Goal: Find specific page/section: Find specific page/section

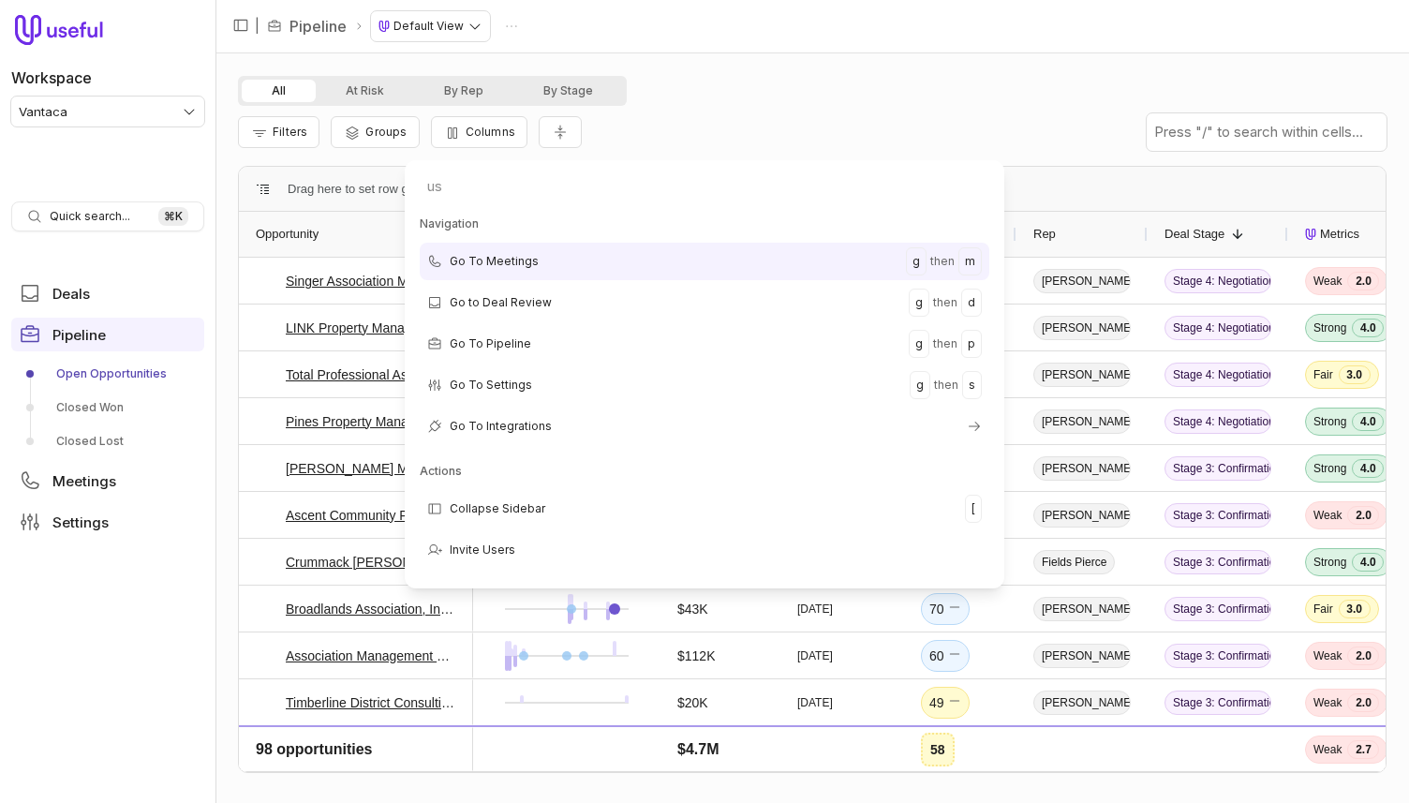
type input "use"
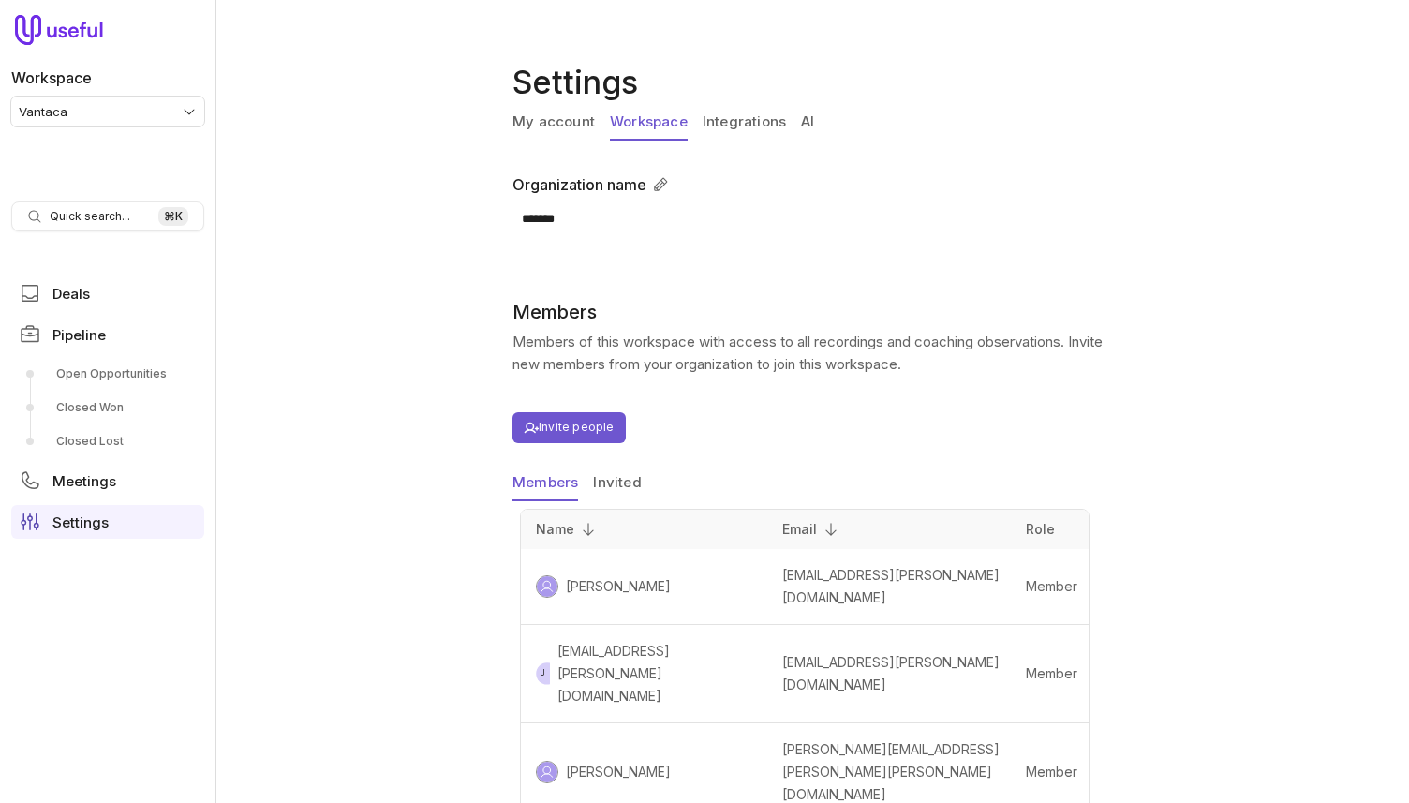
click at [426, 141] on div "Settings My account Workspace Integrations AI Organization name ******* Cancel …" at bounding box center [812, 401] width 1194 height 803
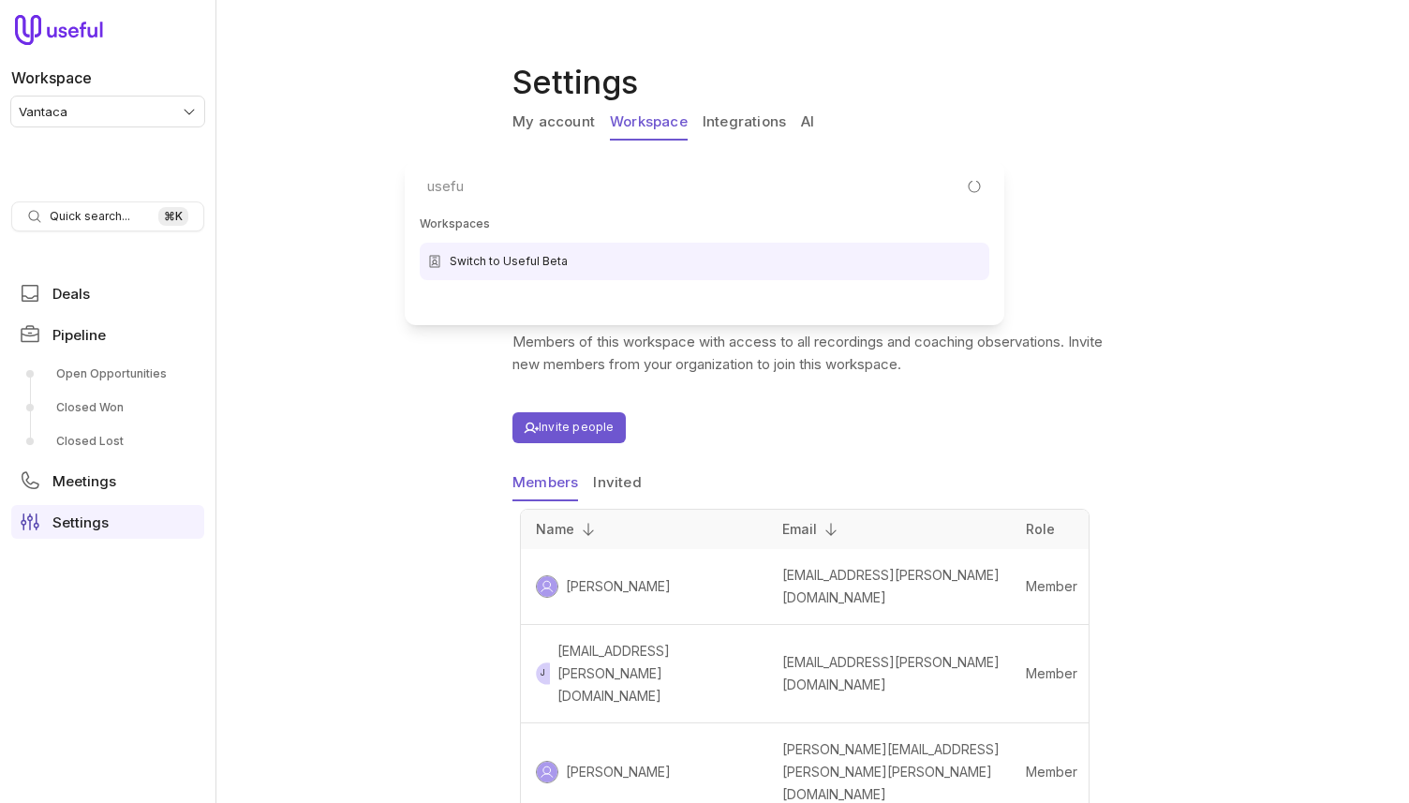
type input "useful"
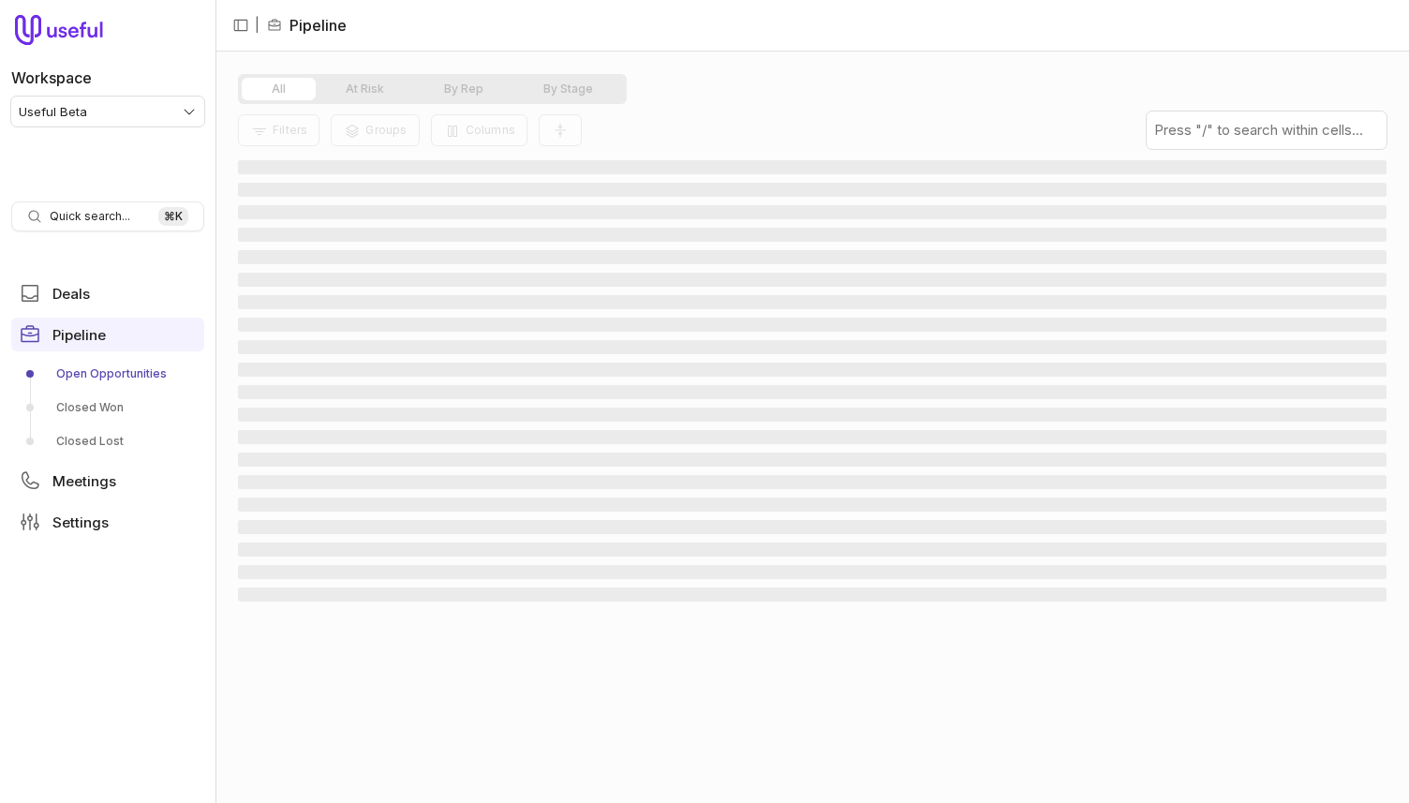
click at [409, 365] on span "‌" at bounding box center [812, 370] width 1149 height 14
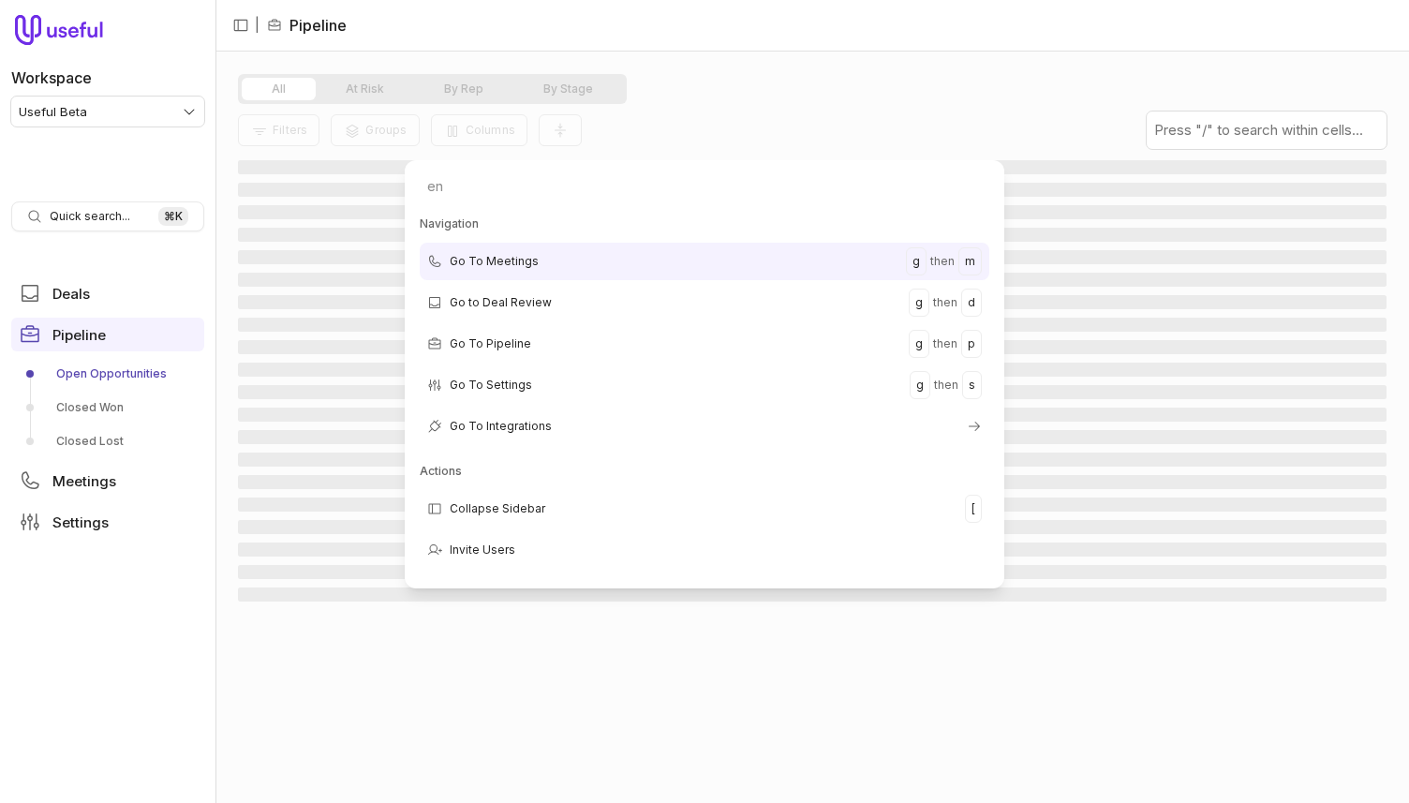
type input "eng"
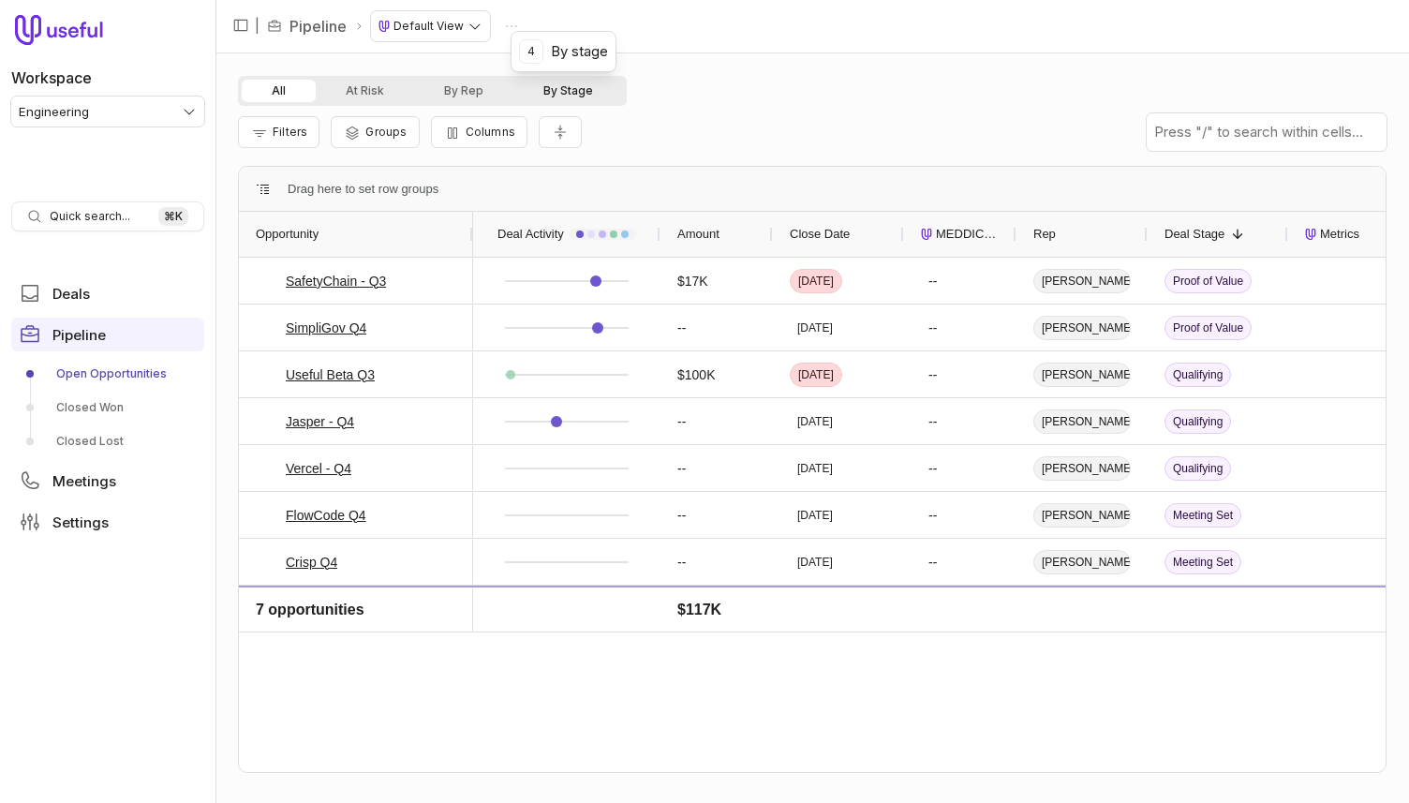
click at [555, 96] on button "By Stage" at bounding box center [568, 91] width 110 height 22
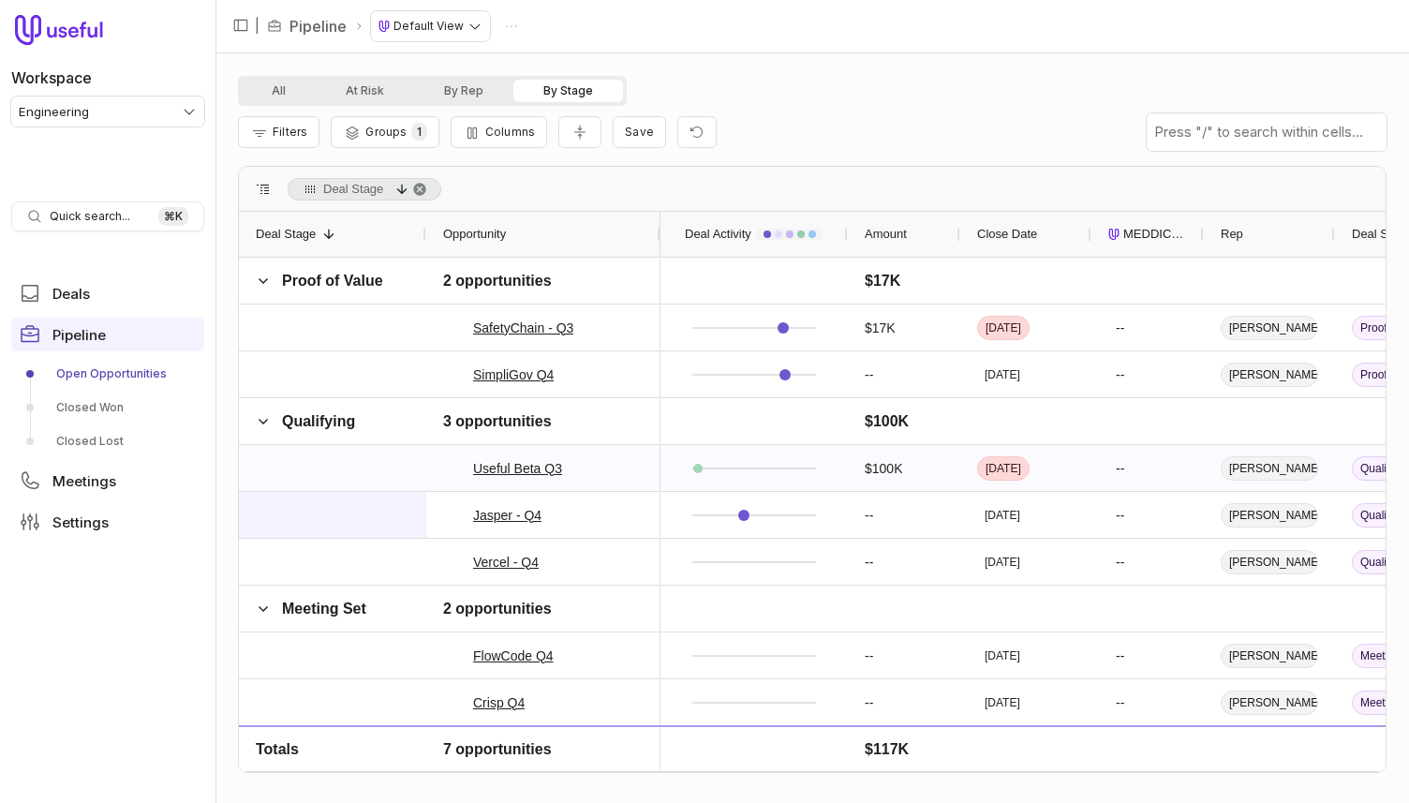
scroll to position [1, 0]
click at [780, 498] on div at bounding box center [754, 514] width 154 height 44
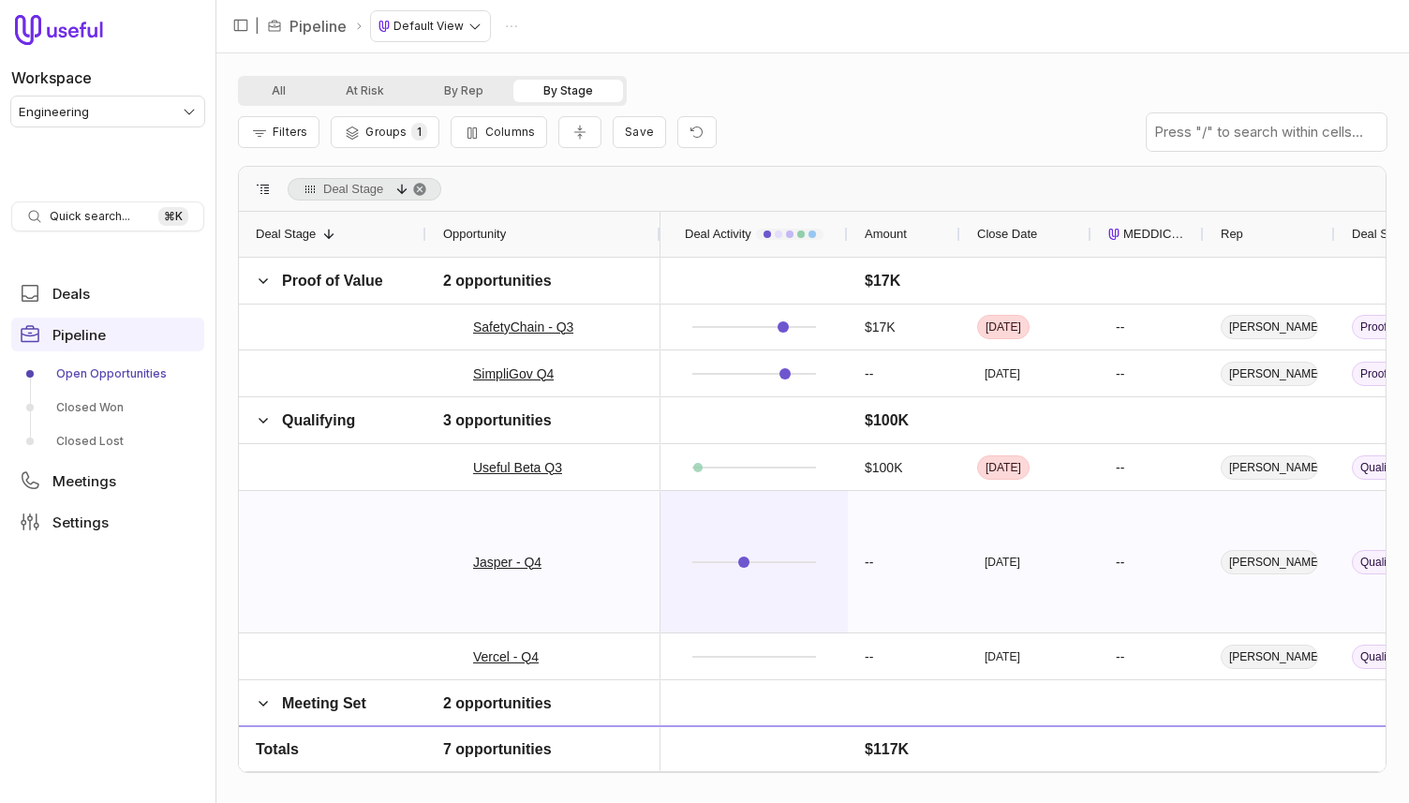
click at [747, 532] on div at bounding box center [754, 562] width 154 height 140
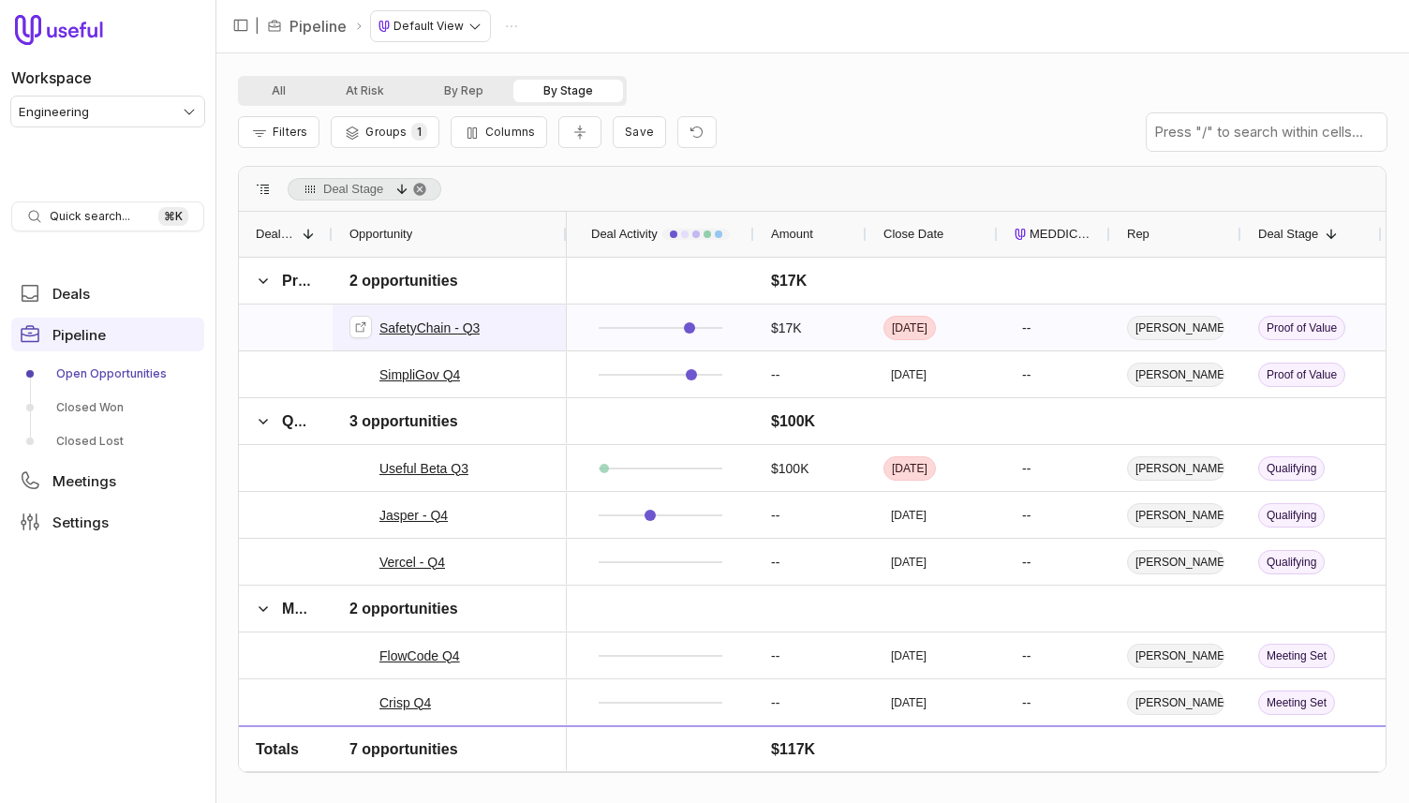
click at [454, 330] on link "SafetyChain - Q3" at bounding box center [429, 328] width 100 height 22
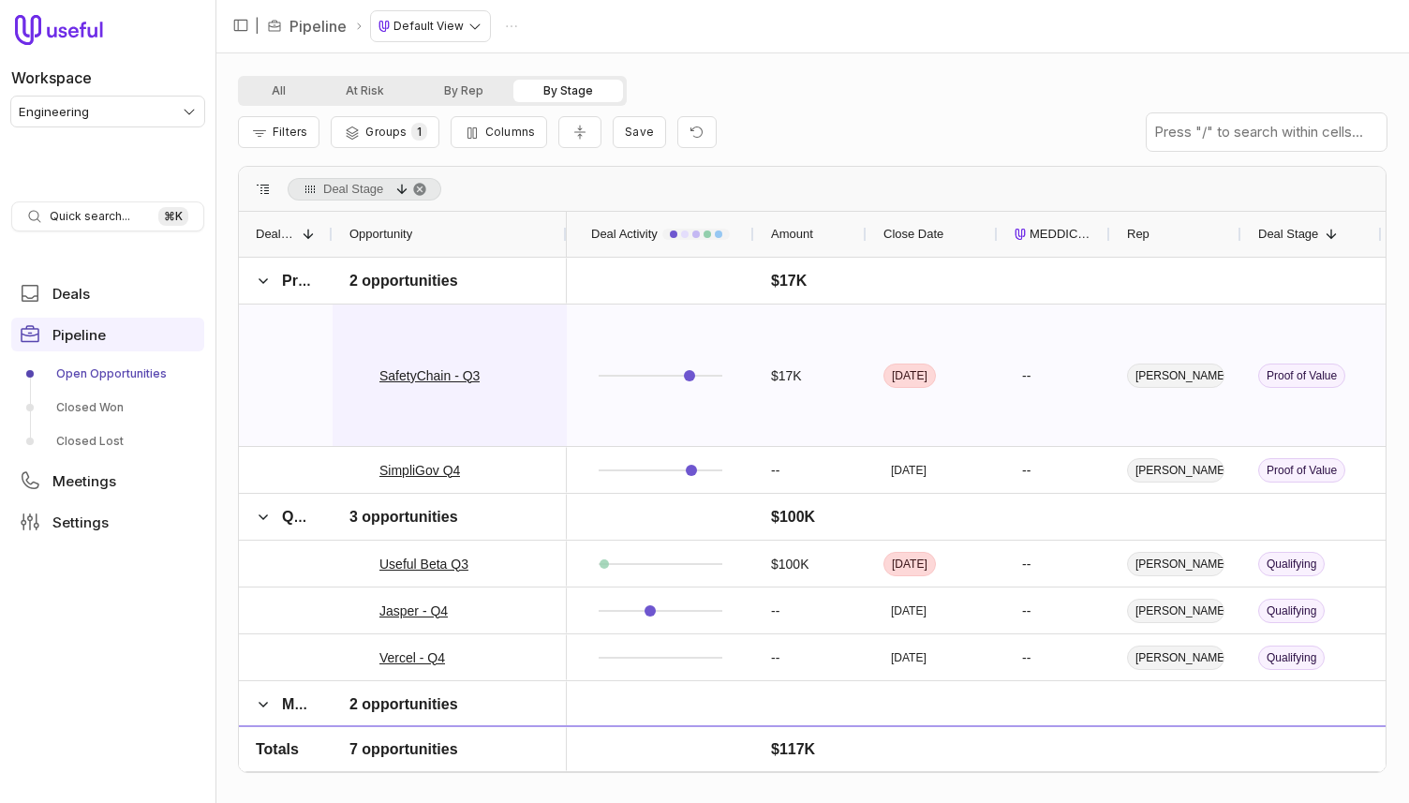
click at [561, 336] on div "SafetyChain - Q3" at bounding box center [450, 375] width 234 height 141
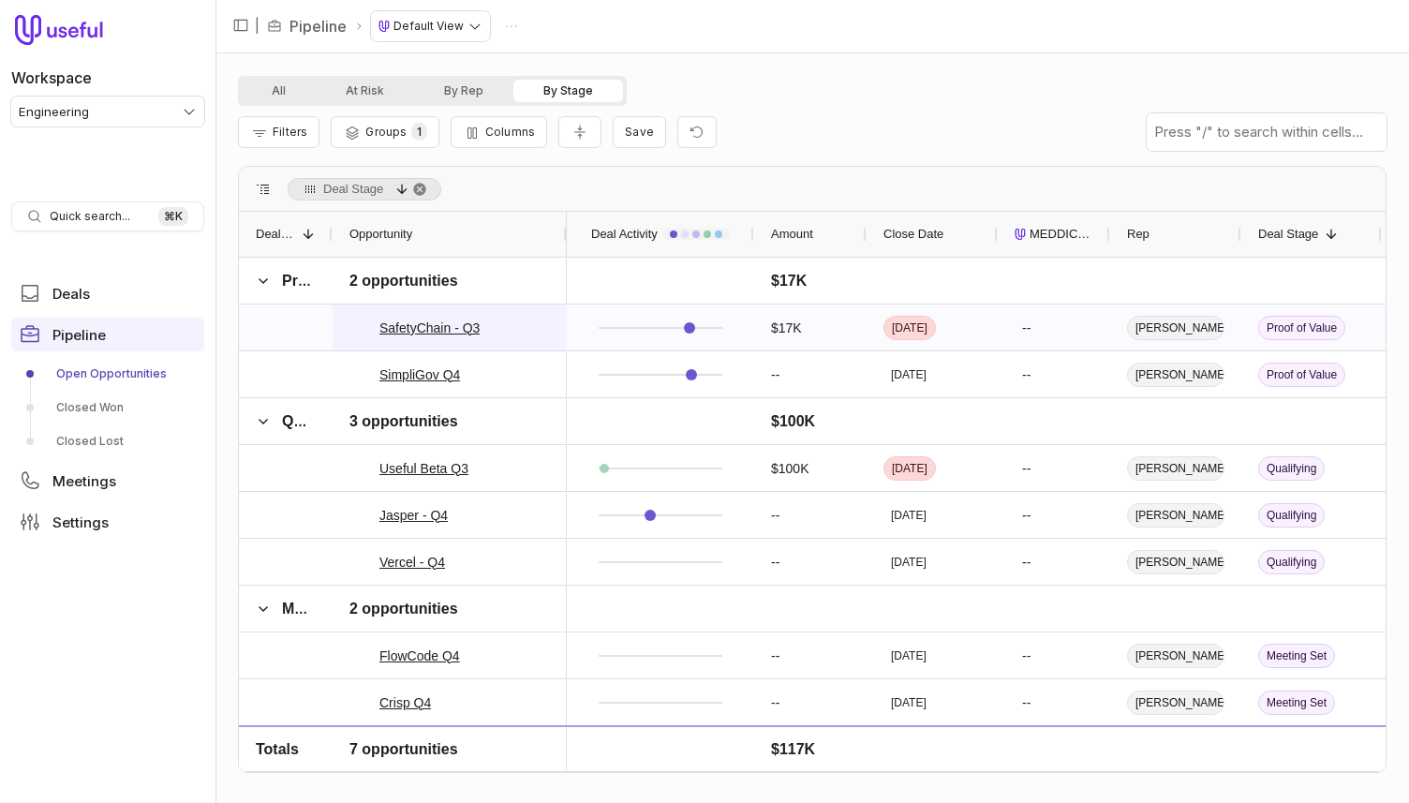
scroll to position [1, 0]
click at [291, 84] on button "All" at bounding box center [279, 91] width 74 height 22
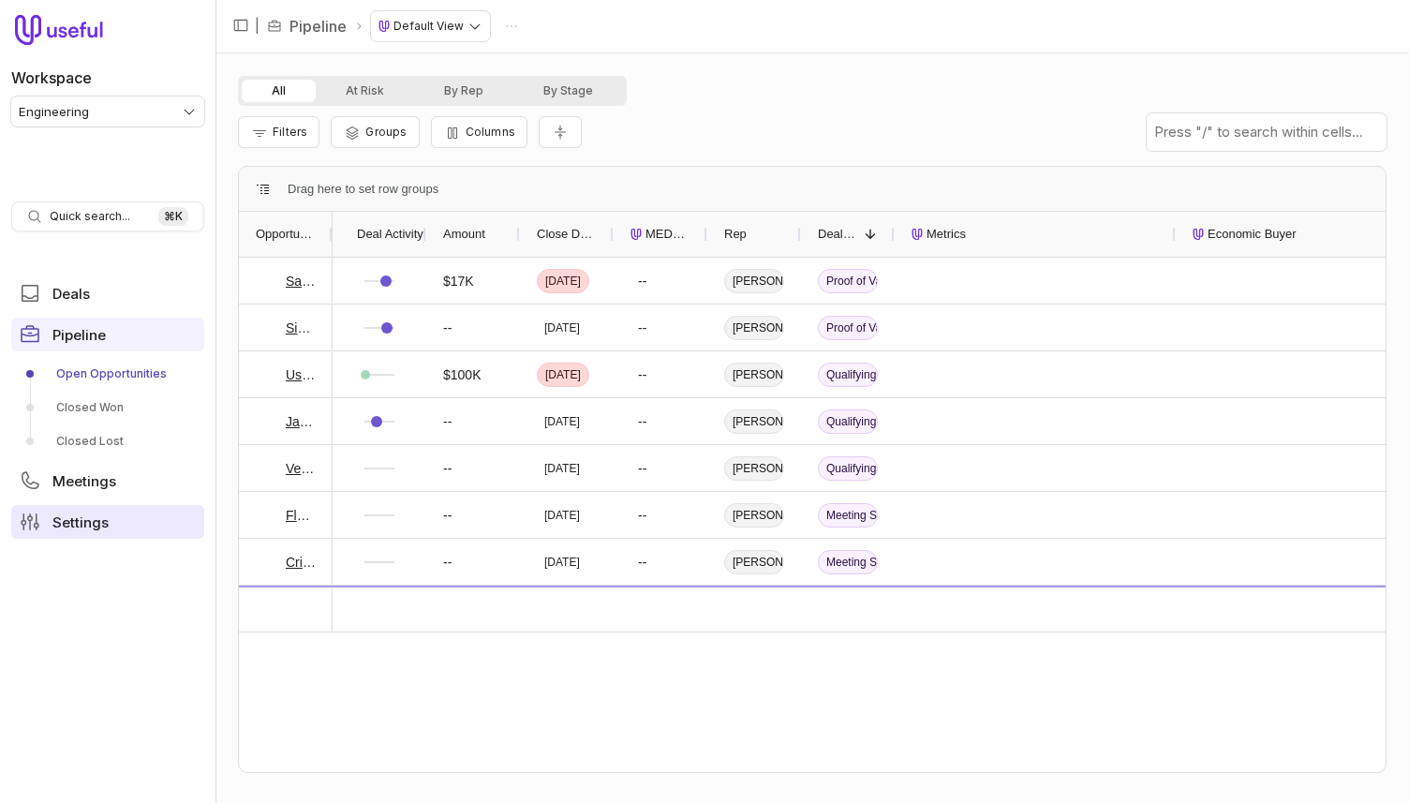
click at [105, 512] on link "Settings" at bounding box center [107, 522] width 193 height 34
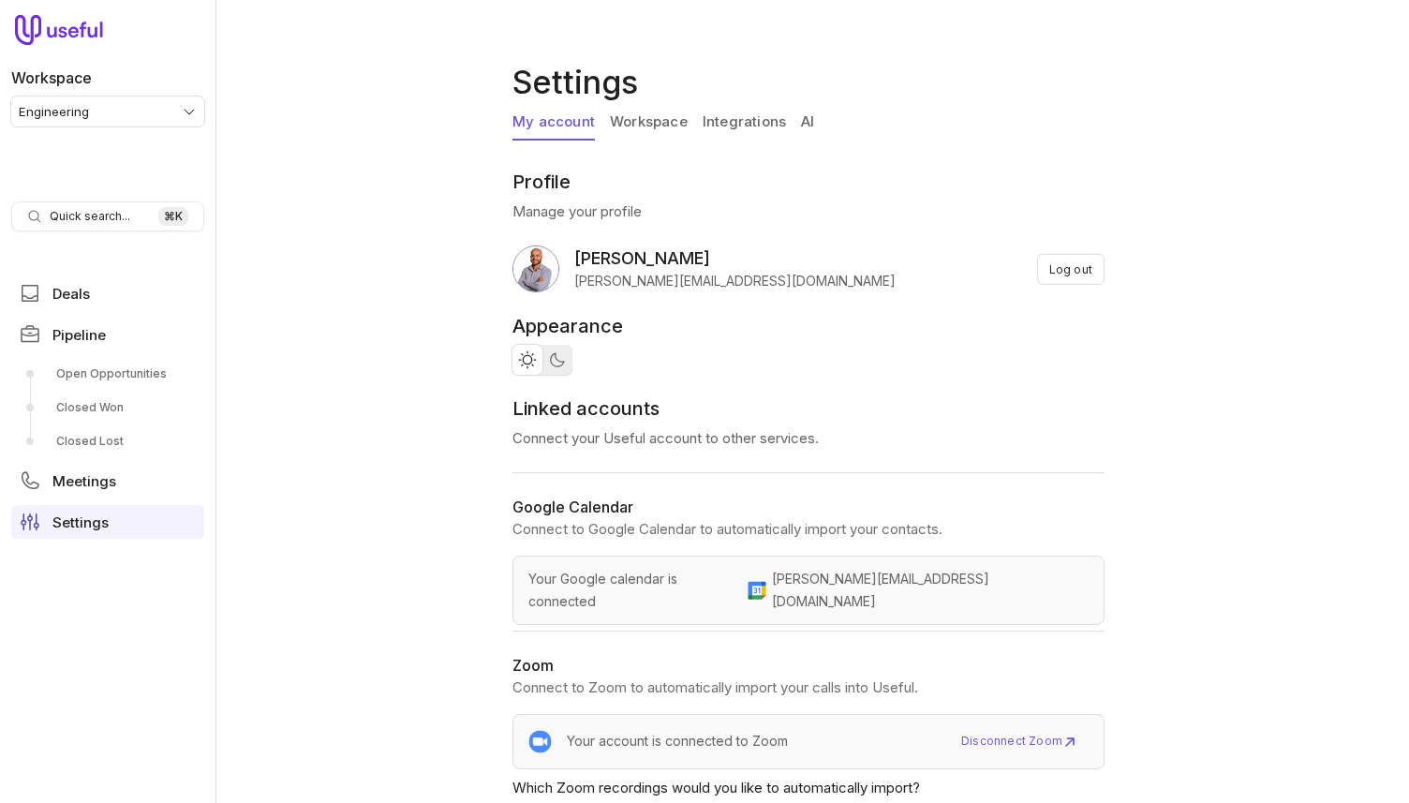
click at [724, 116] on link "Integrations" at bounding box center [744, 123] width 83 height 36
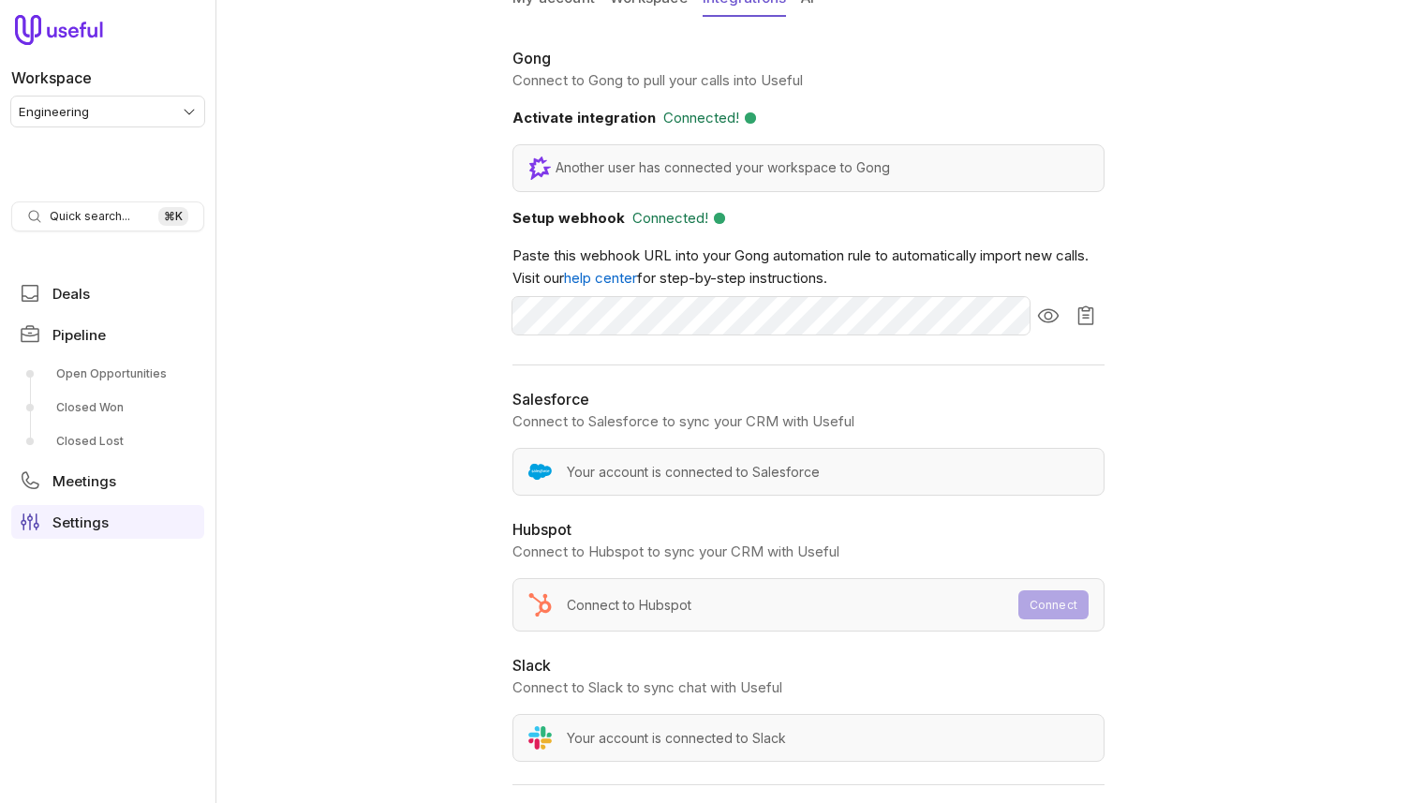
scroll to position [105, 0]
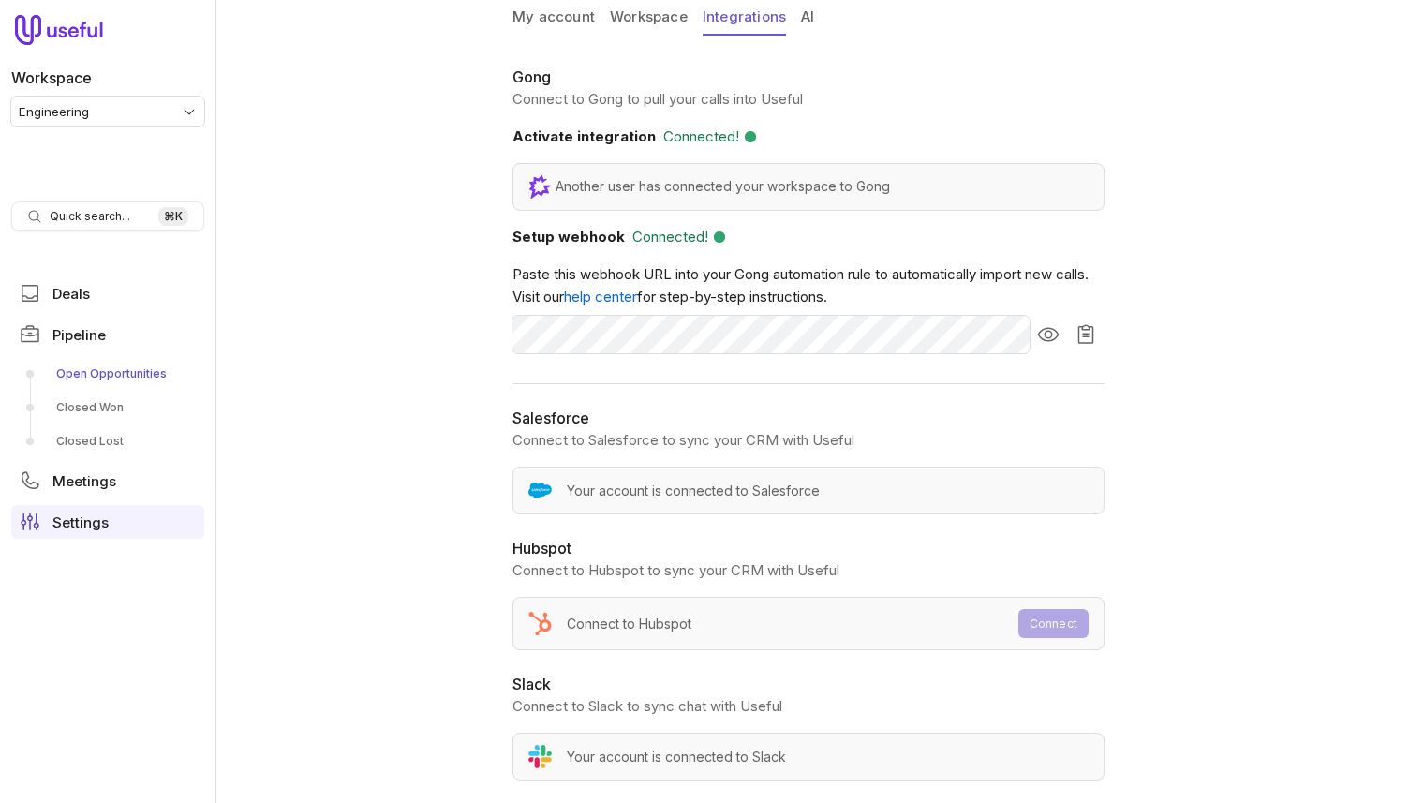
click at [143, 374] on link "Open Opportunities" at bounding box center [107, 374] width 193 height 30
